Goal: Find specific page/section: Find specific page/section

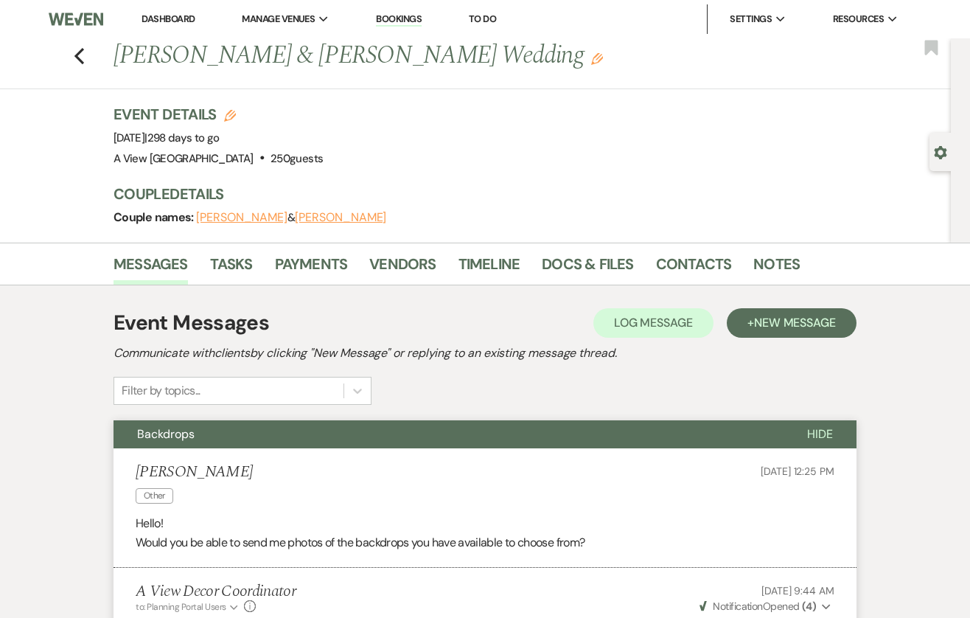
select select "3373"
click at [164, 21] on link "Dashboard" at bounding box center [168, 19] width 53 height 13
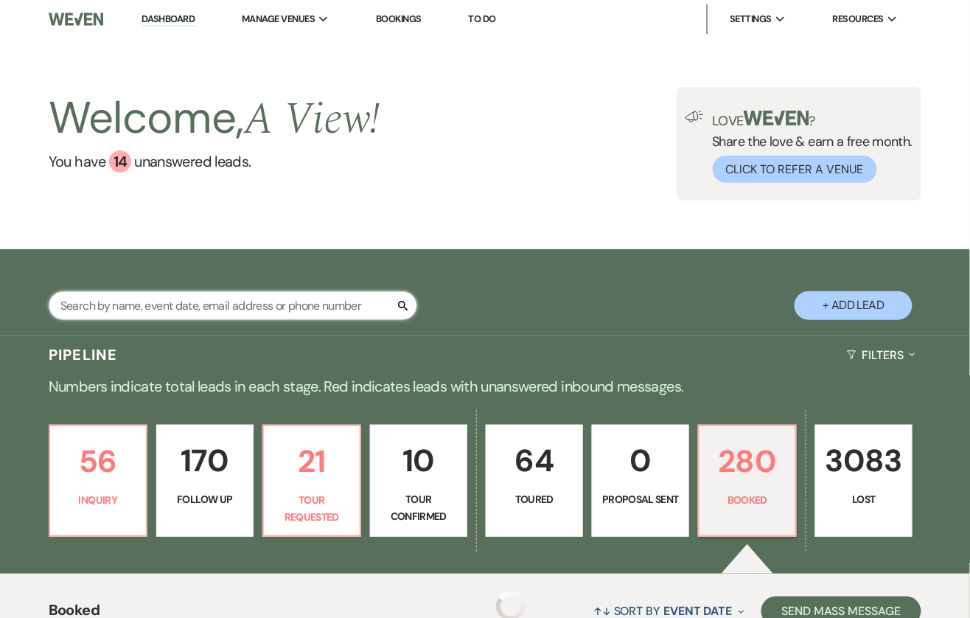
click at [163, 305] on input "text" at bounding box center [233, 305] width 369 height 29
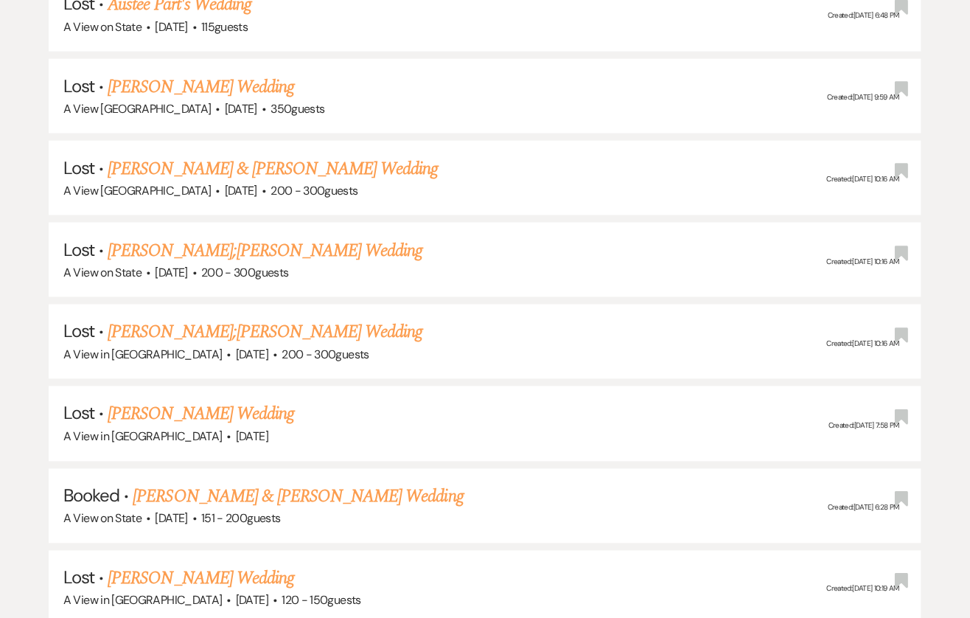
scroll to position [6288, 0]
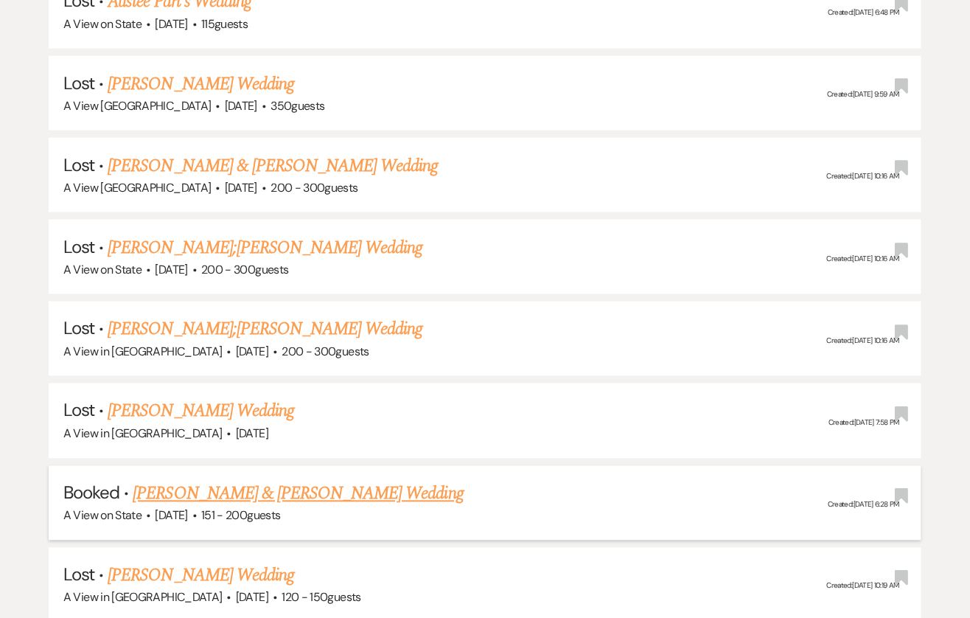
type input "[PERSON_NAME]"
click at [348, 481] on link "[PERSON_NAME] & [PERSON_NAME] Wedding" at bounding box center [298, 494] width 330 height 27
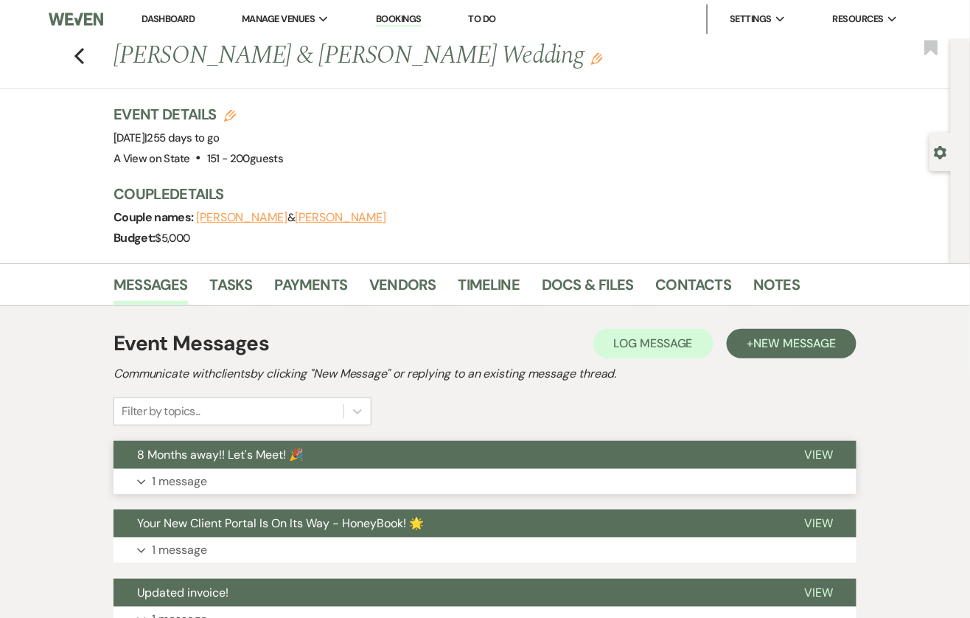
click at [350, 464] on button "8 Months away!! Let's Meet! 🎉" at bounding box center [447, 455] width 667 height 28
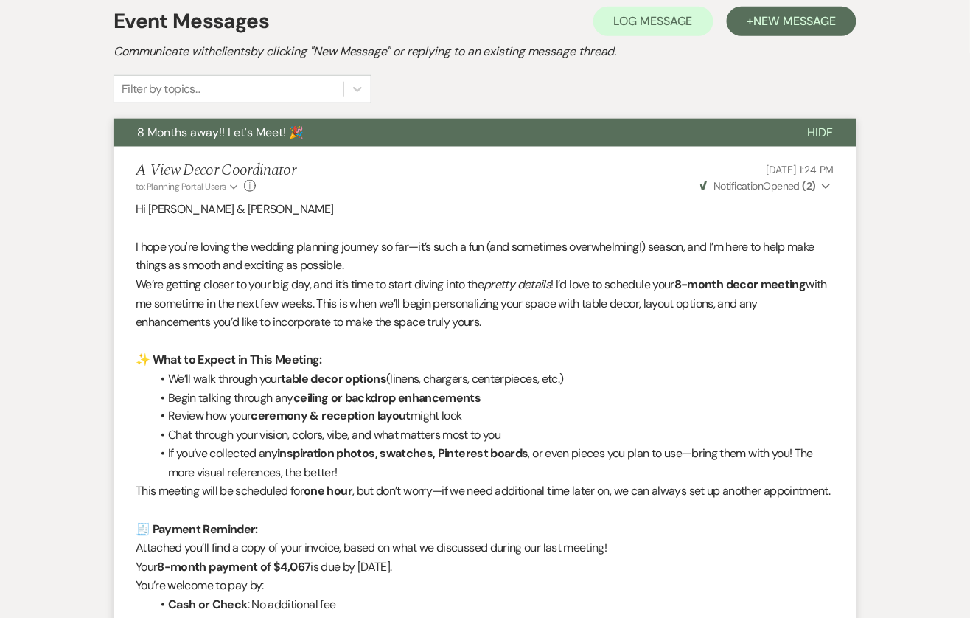
scroll to position [318, 0]
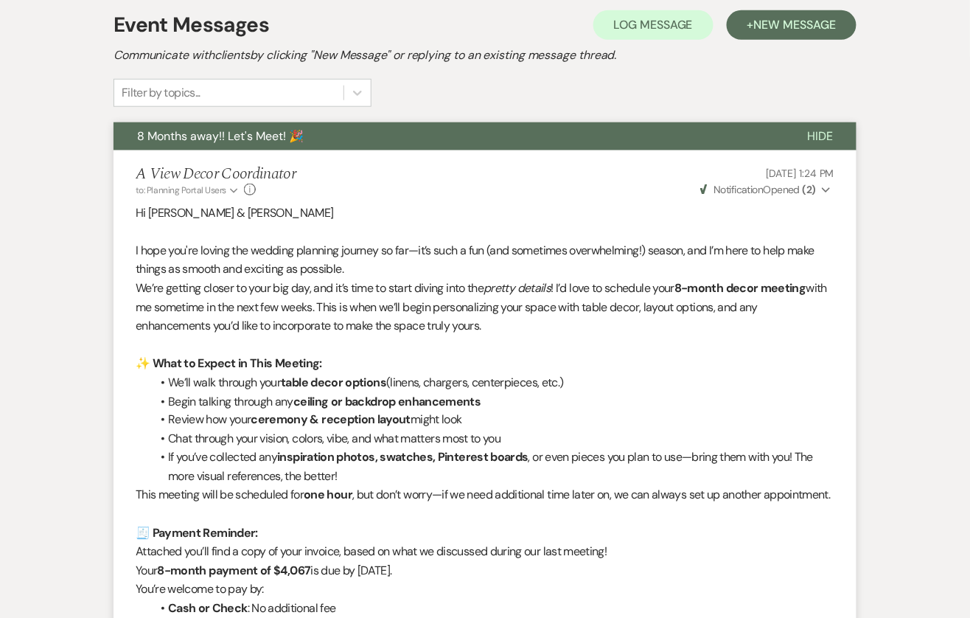
click at [819, 189] on button "Weven Check Notification Opened ( 2 ) Expand" at bounding box center [766, 189] width 136 height 15
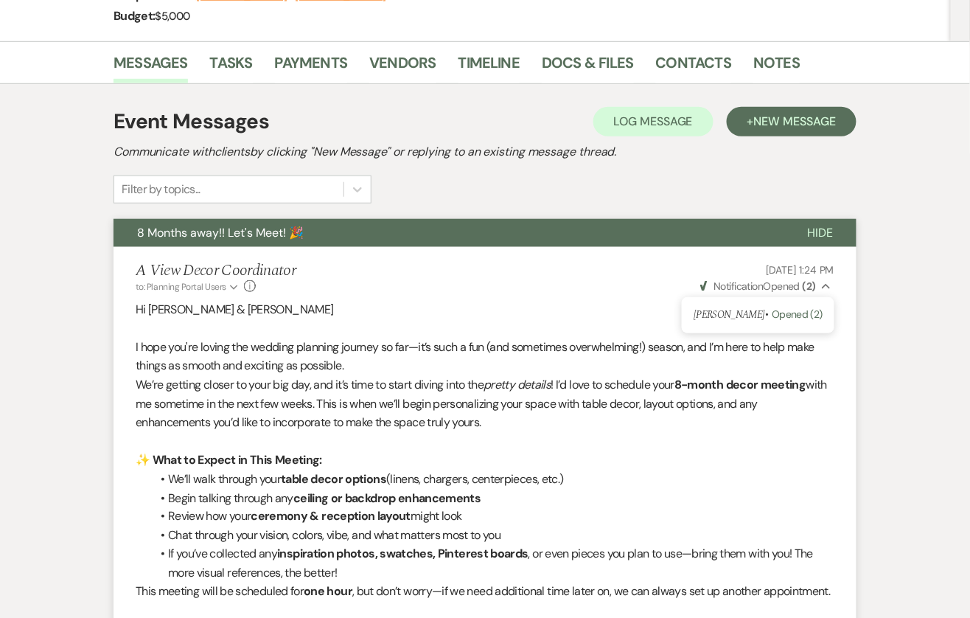
scroll to position [0, 0]
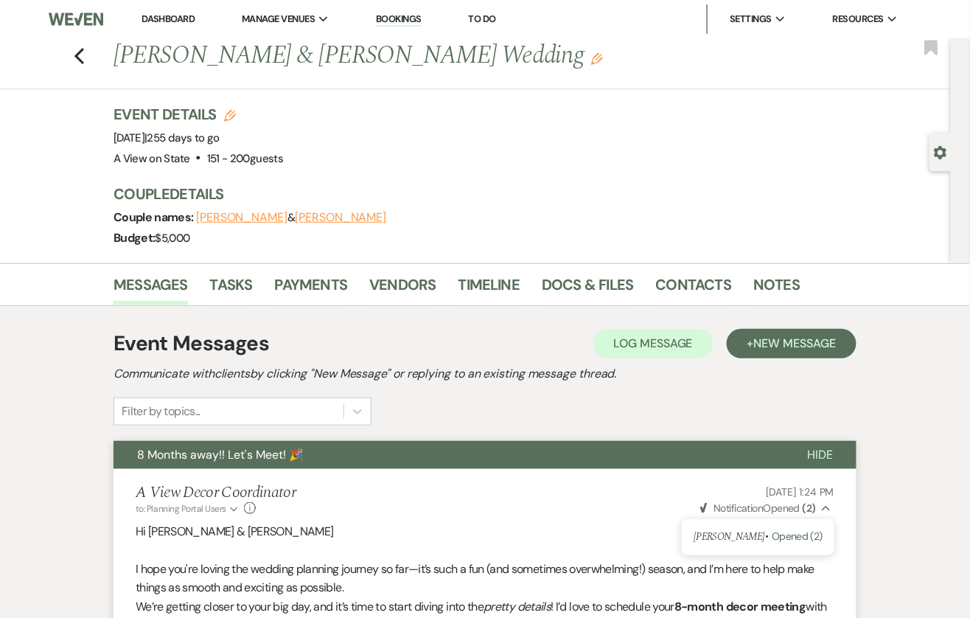
click at [178, 14] on link "Dashboard" at bounding box center [168, 19] width 53 height 13
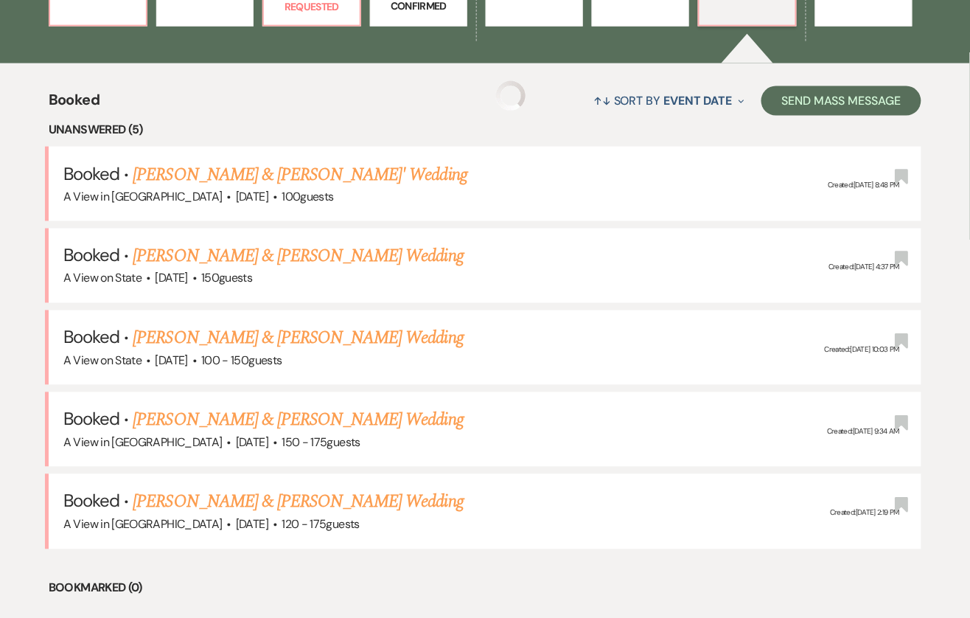
scroll to position [524, 0]
